Goal: Find specific page/section

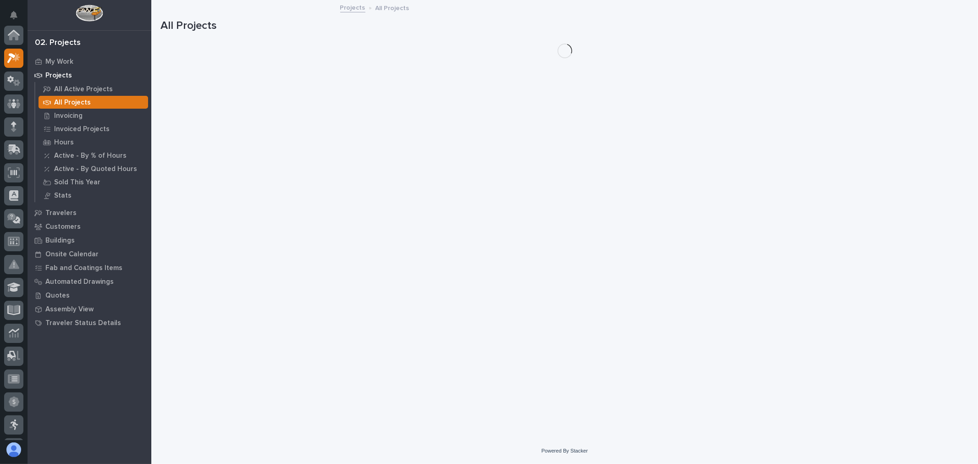
scroll to position [25, 0]
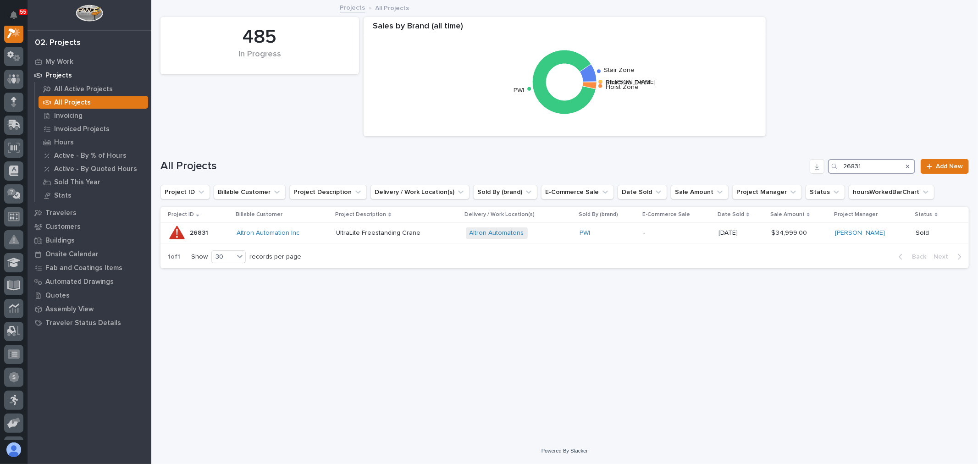
click at [872, 167] on input "26831" at bounding box center [871, 166] width 87 height 15
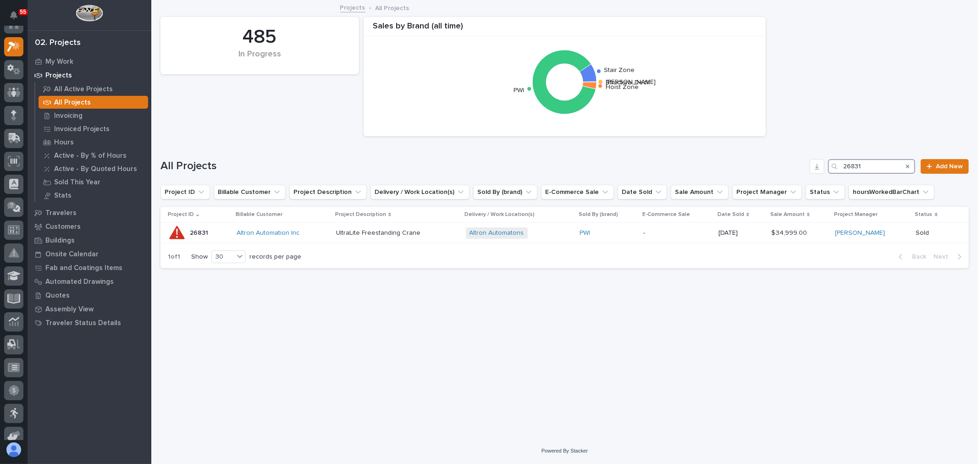
scroll to position [0, 0]
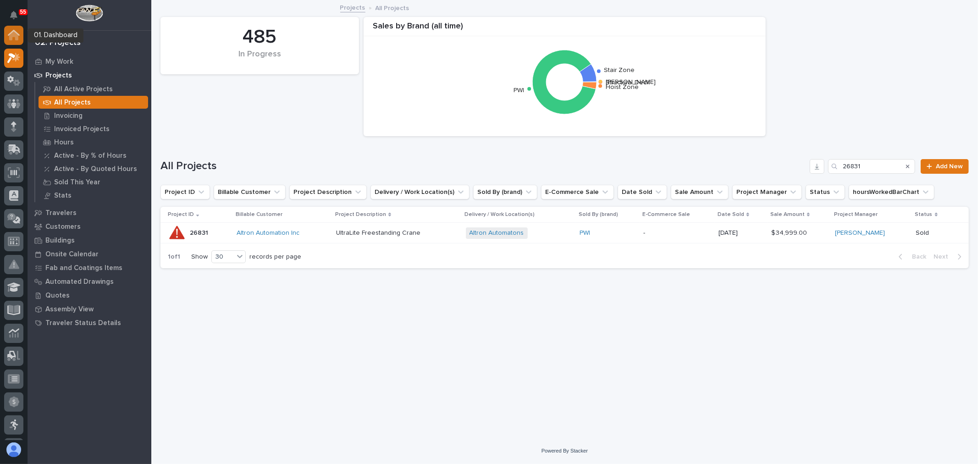
click at [18, 39] on icon at bounding box center [14, 35] width 12 height 11
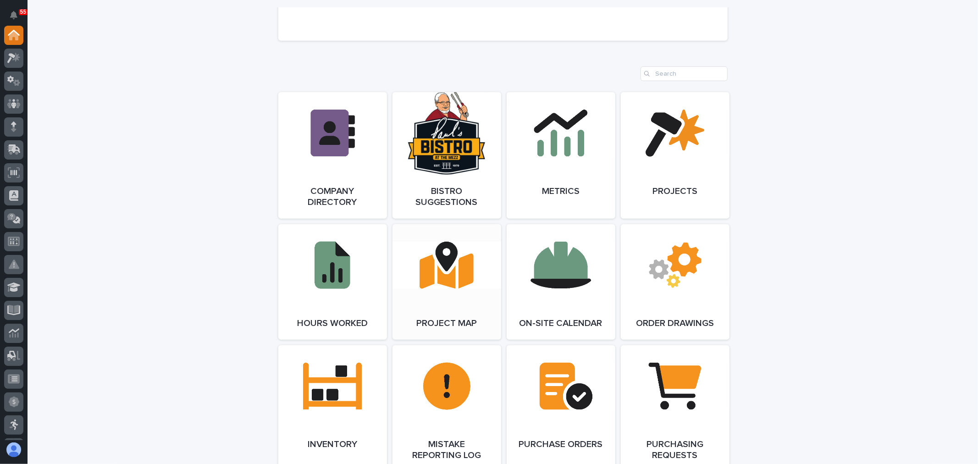
scroll to position [815, 0]
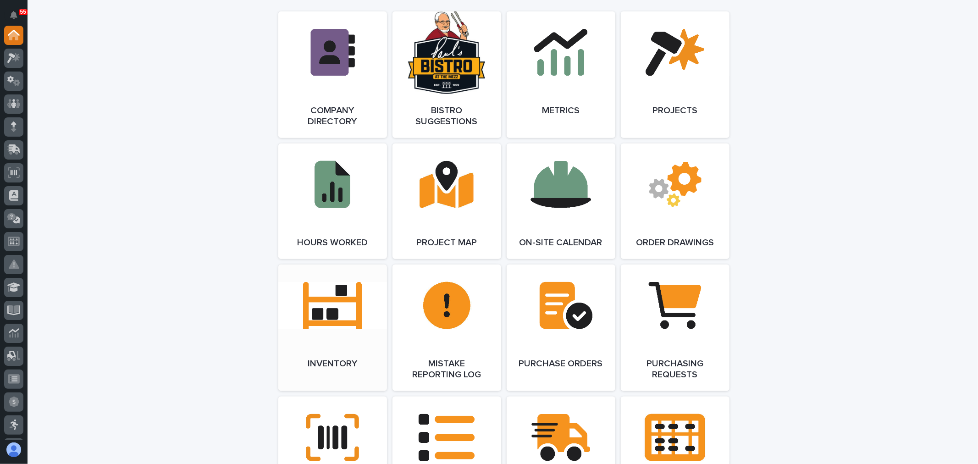
click at [309, 331] on link "Open Link" at bounding box center [332, 328] width 109 height 127
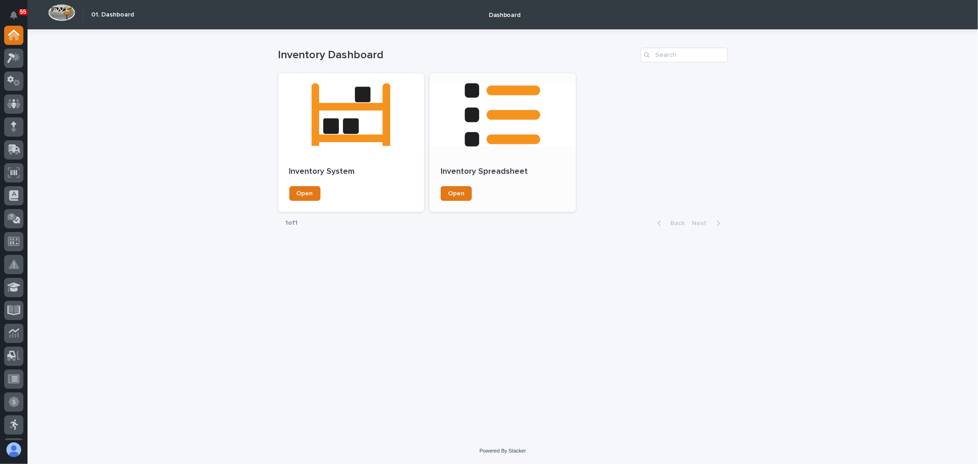
click at [473, 194] on div "Open" at bounding box center [503, 193] width 124 height 15
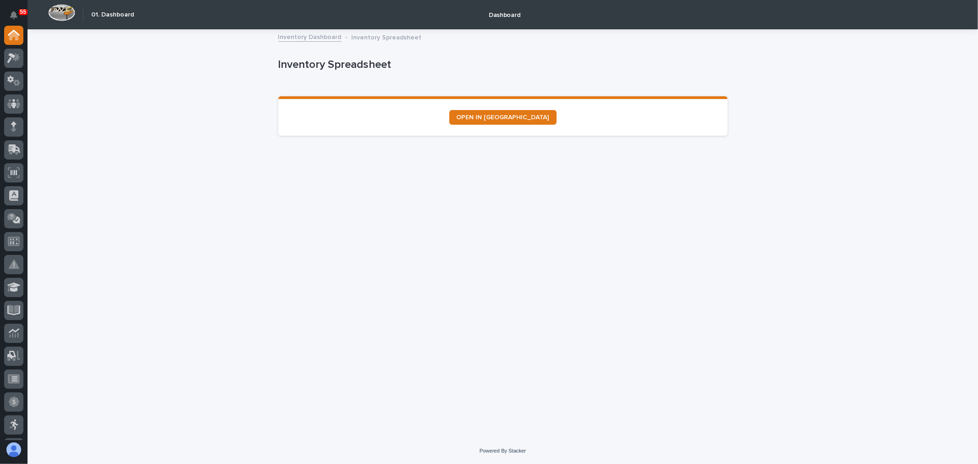
click at [513, 107] on section "OPEN IN NEW TAB" at bounding box center [502, 115] width 449 height 39
click at [513, 114] on span "OPEN IN NEW TAB" at bounding box center [503, 117] width 93 height 6
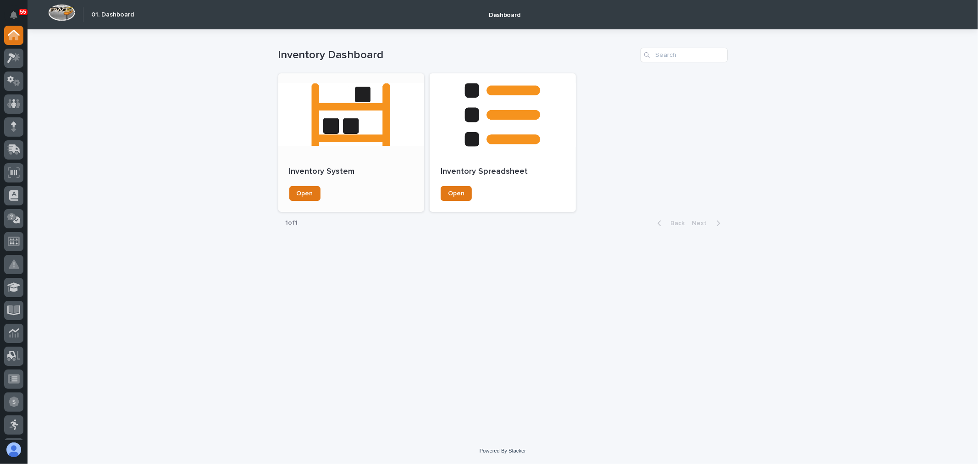
click at [354, 117] on div at bounding box center [351, 114] width 146 height 83
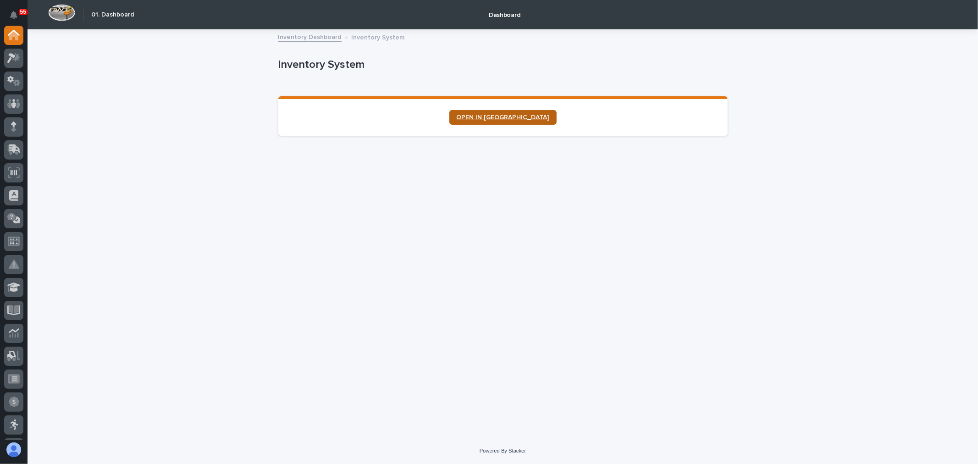
click at [515, 116] on span "OPEN IN NEW TAB" at bounding box center [503, 117] width 93 height 6
